Goal: Transaction & Acquisition: Subscribe to service/newsletter

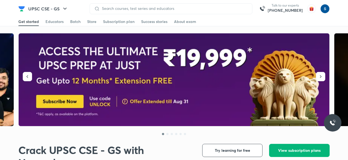
click at [297, 150] on span "View subscription plans" at bounding box center [299, 150] width 42 height 5
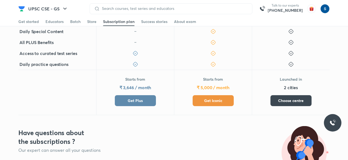
scroll to position [254, 0]
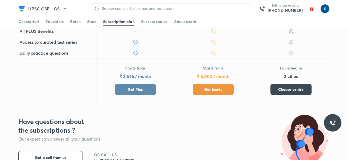
click at [211, 93] on button "Get Iconic" at bounding box center [213, 89] width 41 height 11
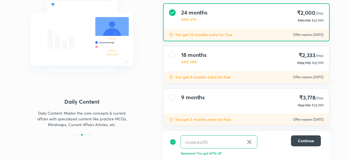
scroll to position [61, 0]
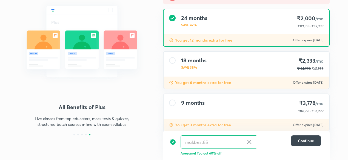
click at [217, 62] on div "18 months SAVE 38% ₹2,333 /mo ₹104,998 ₹41,999" at bounding box center [247, 64] width 166 height 25
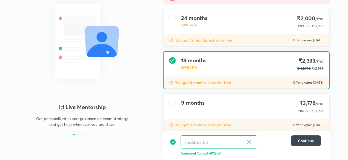
click at [215, 42] on p "You get 12 months extra for free" at bounding box center [203, 40] width 57 height 5
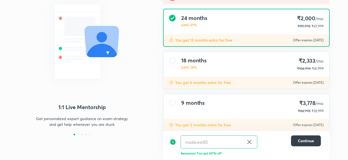
click at [304, 136] on button "Continue" at bounding box center [306, 141] width 30 height 11
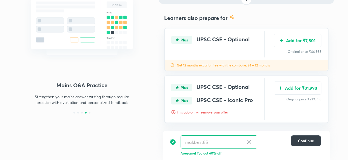
scroll to position [89, 0]
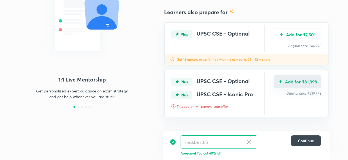
click at [282, 84] on img "Add for ₹81,998" at bounding box center [281, 82] width 4 height 4
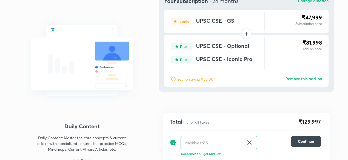
scroll to position [36, 0]
